Goal: Navigation & Orientation: Find specific page/section

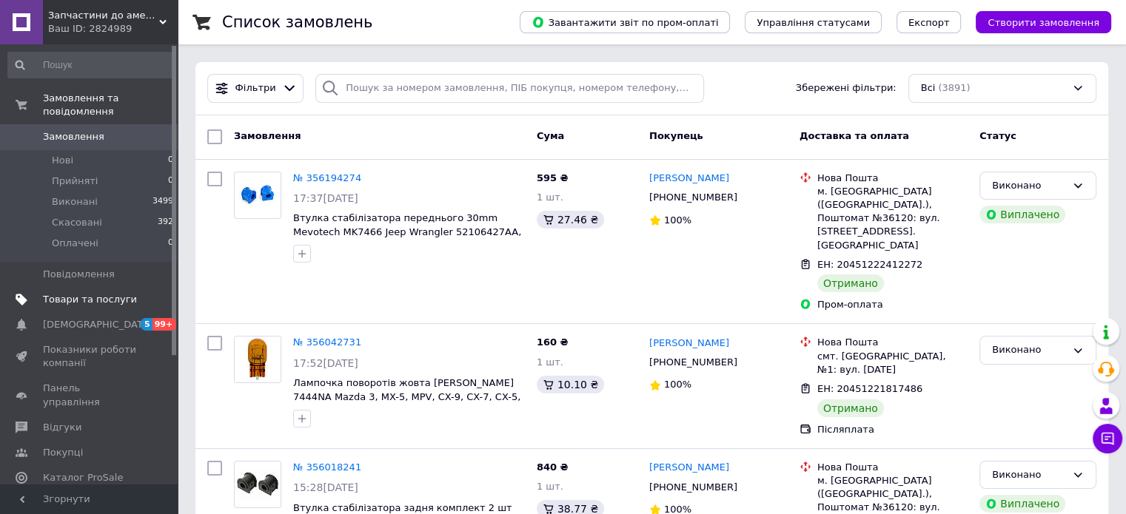
click at [58, 293] on span "Товари та послуги" at bounding box center [90, 299] width 94 height 13
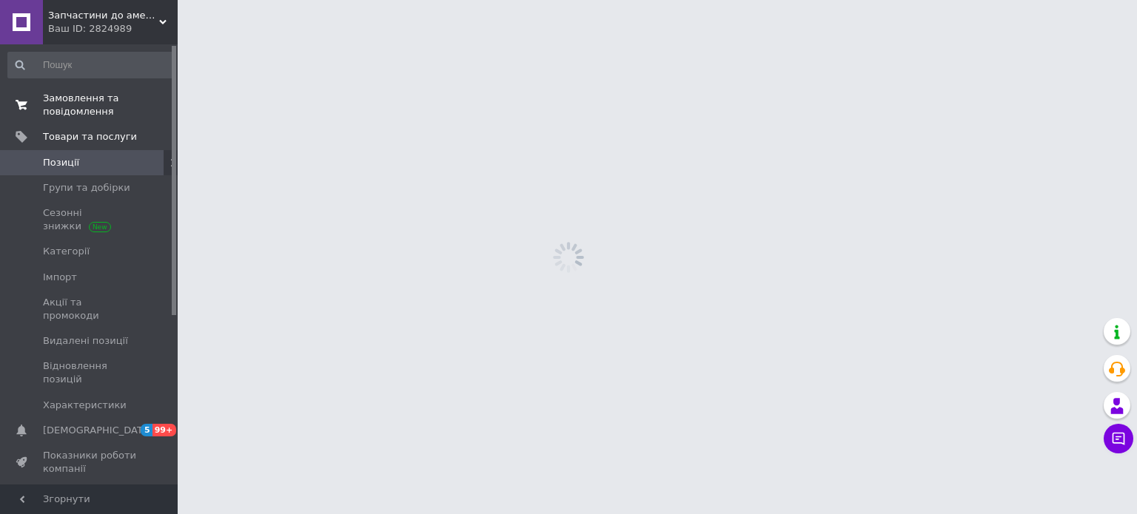
click at [84, 115] on span "Замовлення та повідомлення" at bounding box center [90, 105] width 94 height 27
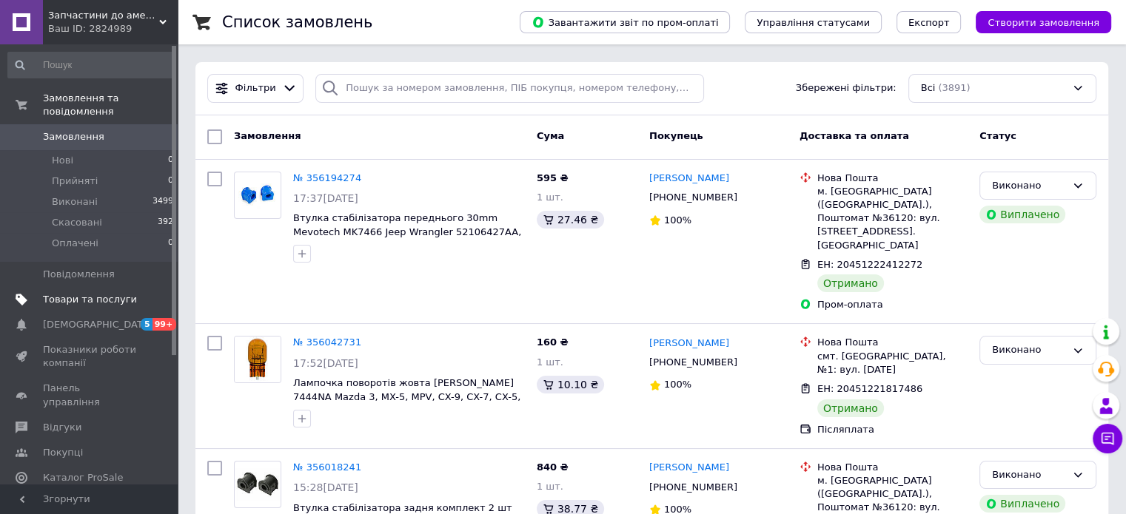
click at [90, 293] on span "Товари та послуги" at bounding box center [90, 299] width 94 height 13
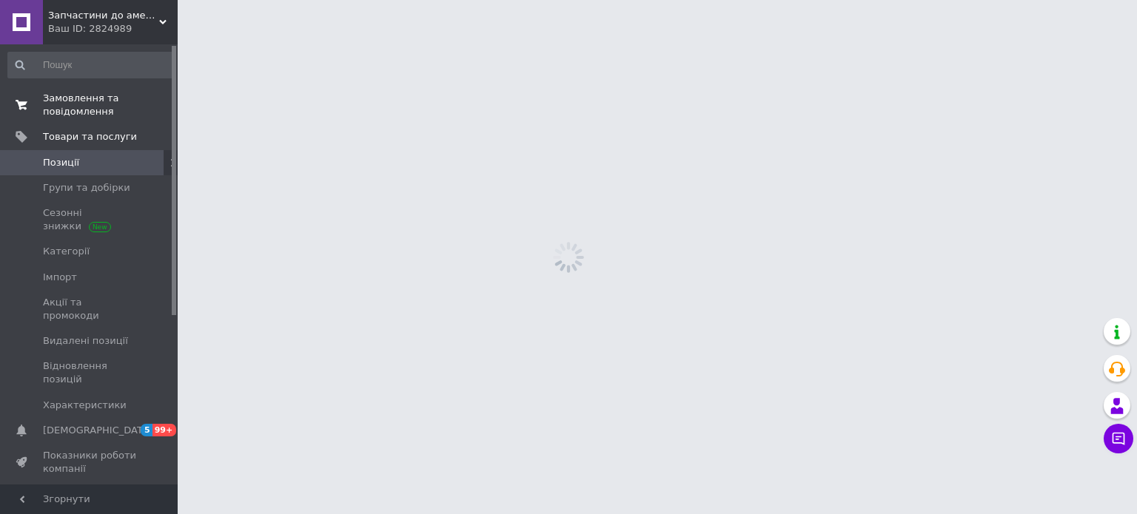
click at [80, 109] on span "Замовлення та повідомлення" at bounding box center [90, 105] width 94 height 27
